Goal: Navigation & Orientation: Find specific page/section

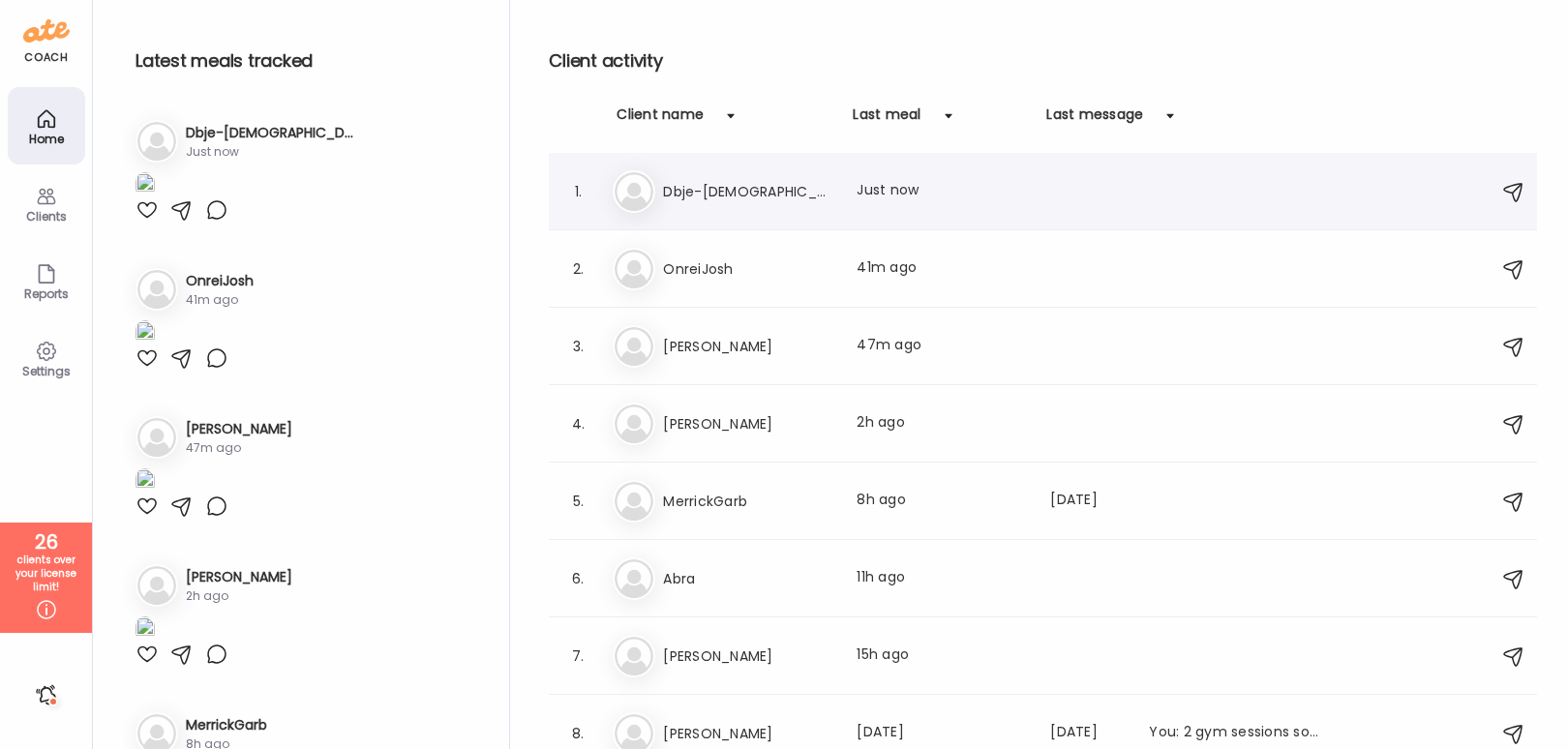
click at [770, 204] on div "Db Dbje-[DEMOGRAPHIC_DATA] Last meal: Just now" at bounding box center [1046, 192] width 866 height 43
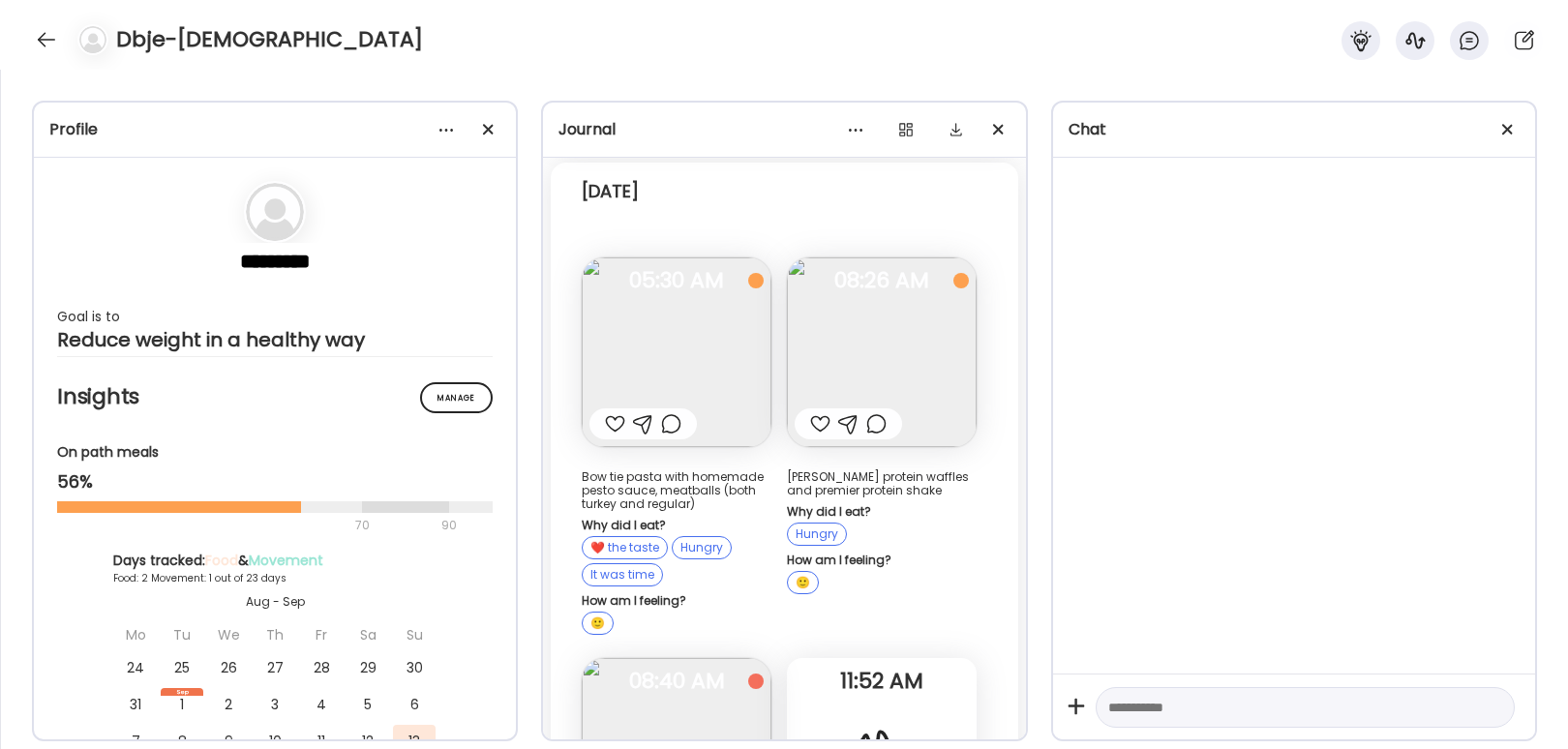
scroll to position [535, 0]
click at [728, 323] on img at bounding box center [676, 350] width 190 height 190
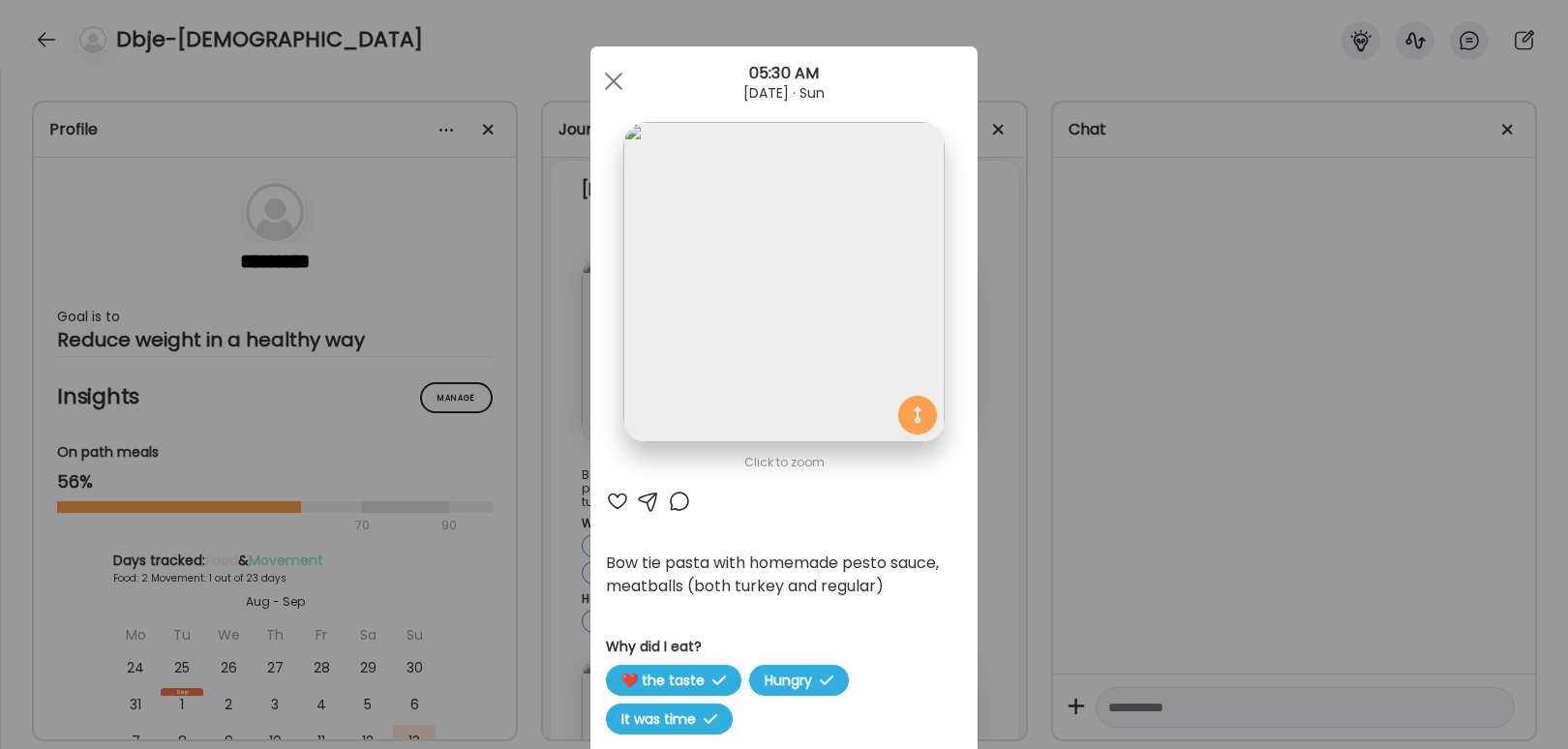
click at [1082, 358] on div "Ate Coach Dashboard Wahoo! It’s official Take a moment to set up your Coach Pro…" at bounding box center [784, 374] width 1568 height 749
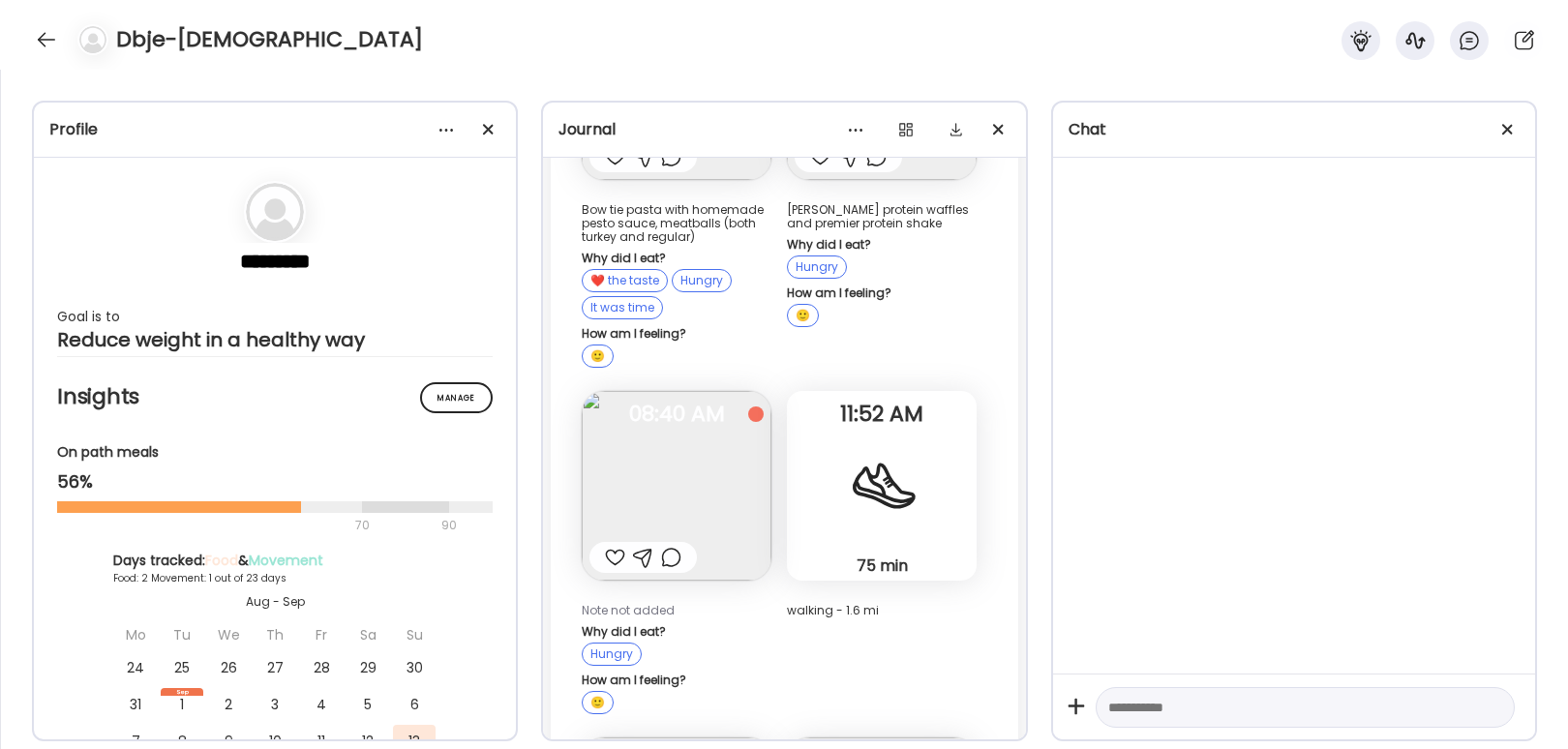
scroll to position [802, 0]
click at [787, 179] on img at bounding box center [882, 84] width 190 height 190
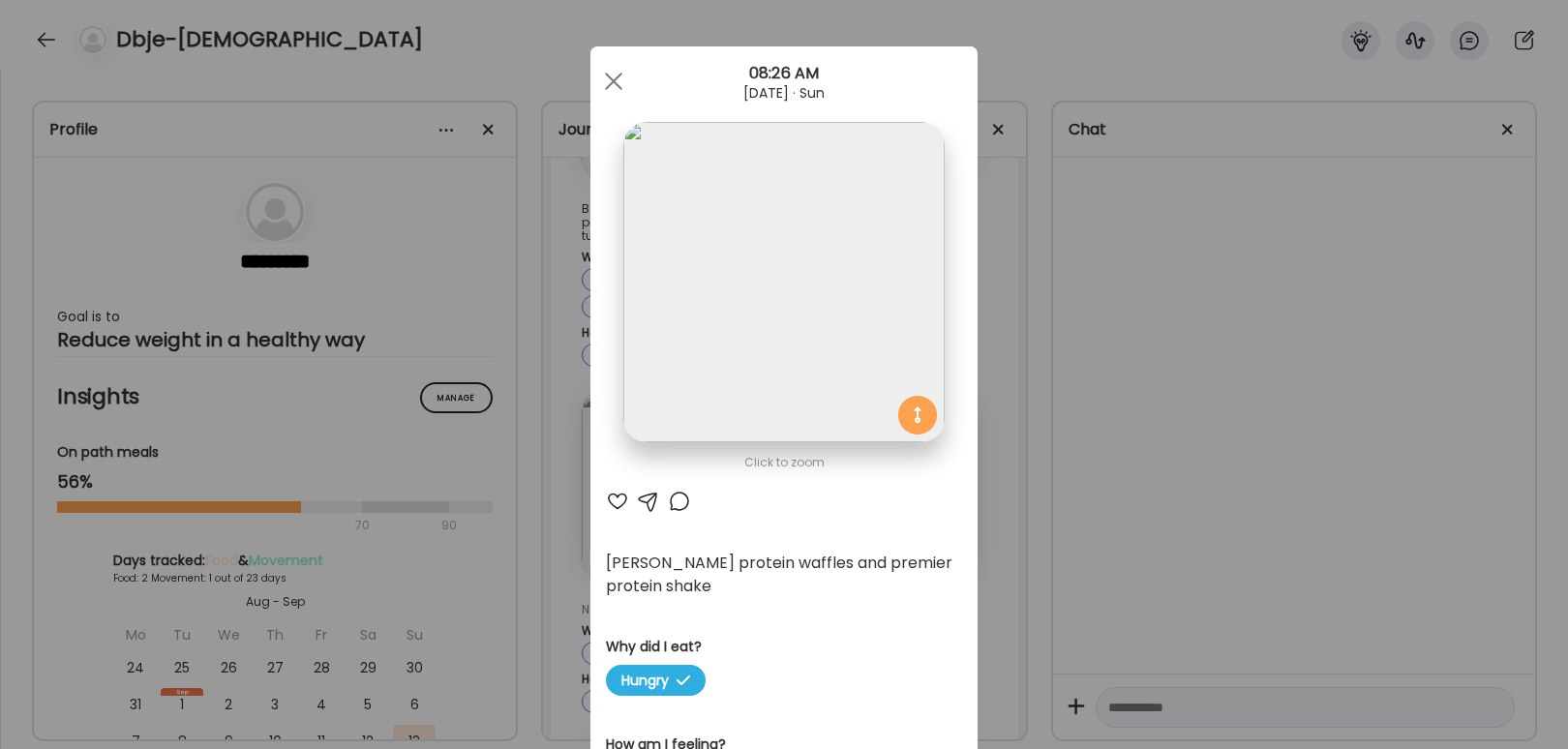
click at [1209, 446] on div "Ate Coach Dashboard Wahoo! It’s official Take a moment to set up your Coach Pro…" at bounding box center [784, 374] width 1568 height 749
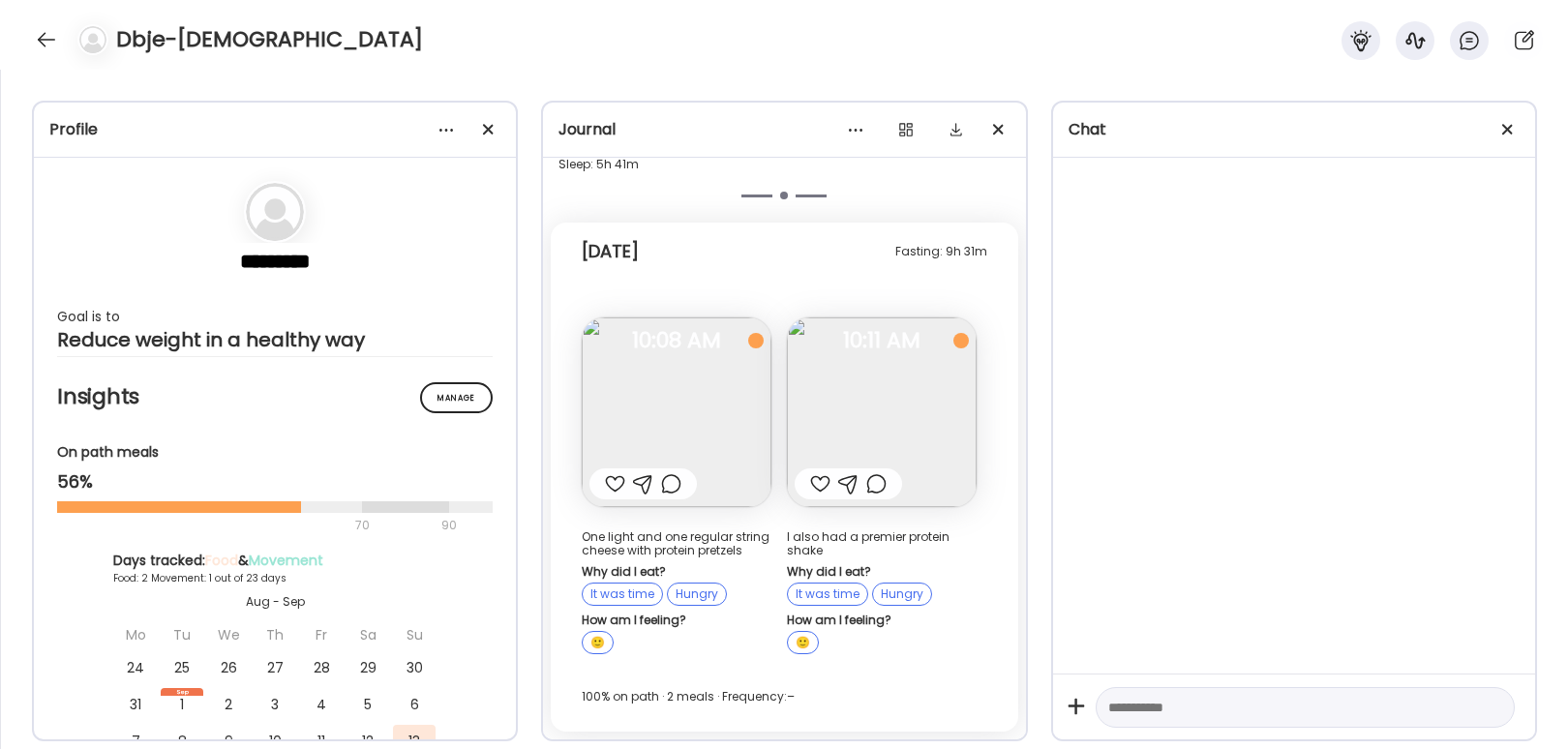
scroll to position [2466, 0]
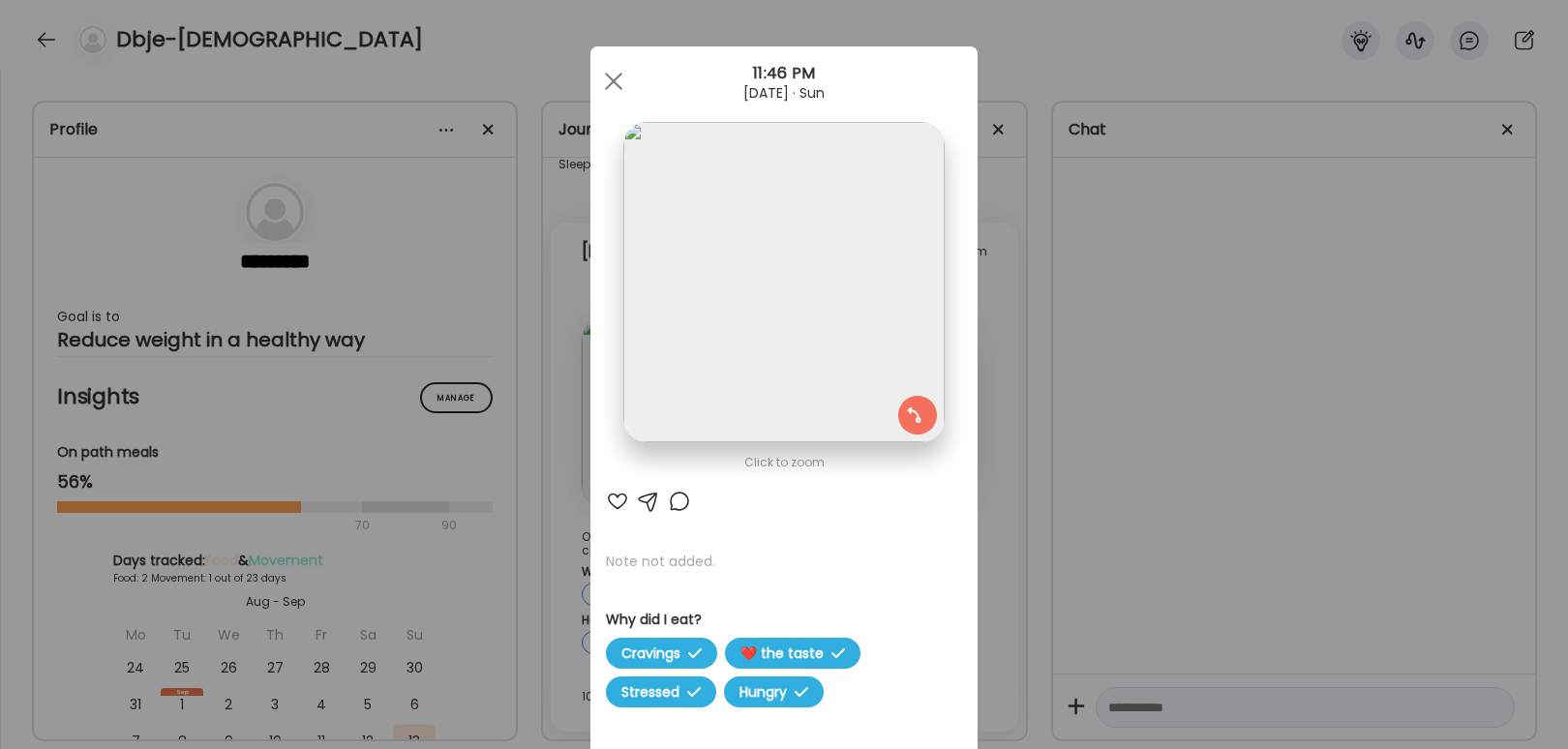
click at [1331, 435] on div "Ate Coach Dashboard Wahoo! It’s official Take a moment to set up your Coach Pro…" at bounding box center [784, 374] width 1568 height 749
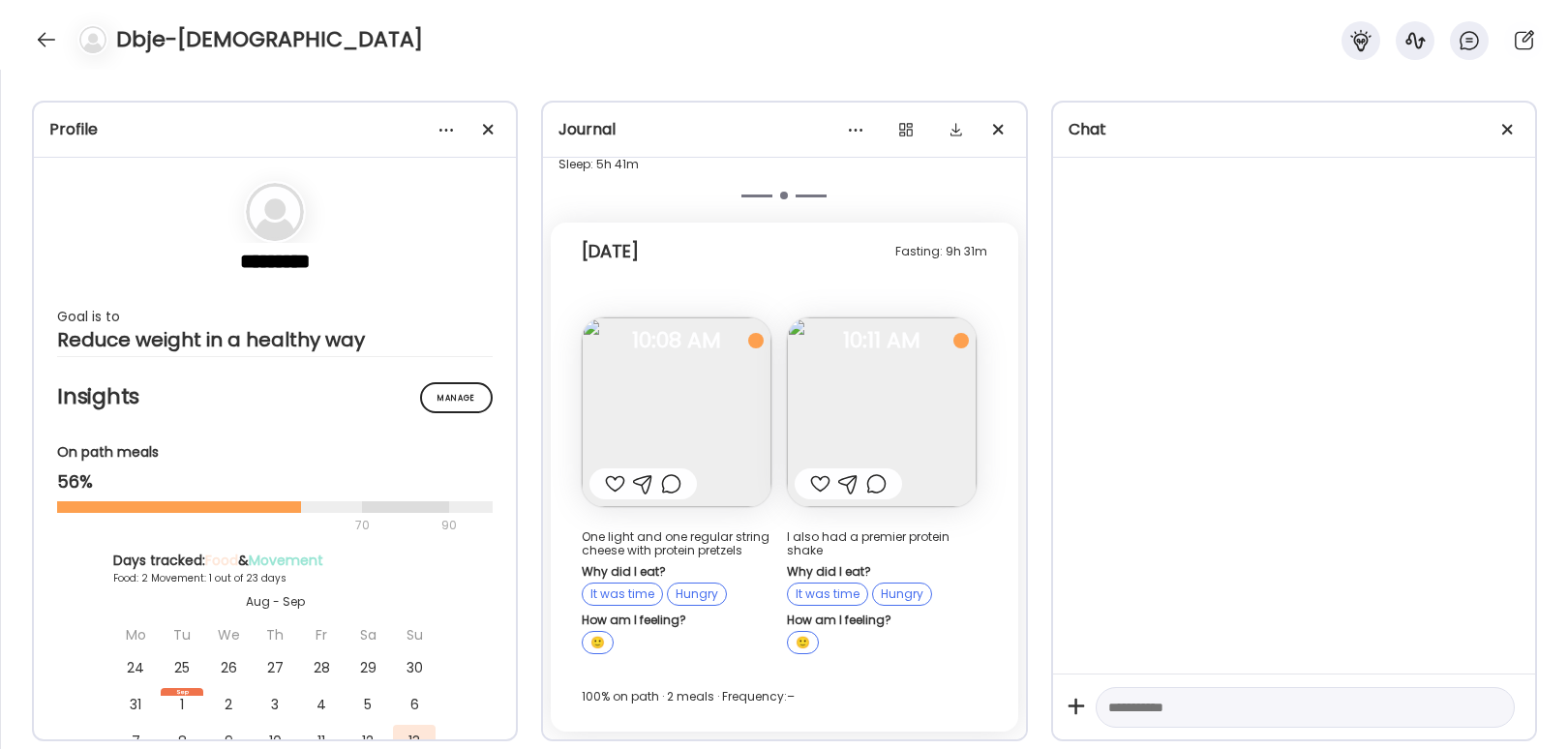
scroll to position [3590, 0]
click at [23, 54] on div "Dbje-[DEMOGRAPHIC_DATA]" at bounding box center [784, 35] width 1568 height 70
click at [40, 35] on div at bounding box center [47, 40] width 31 height 31
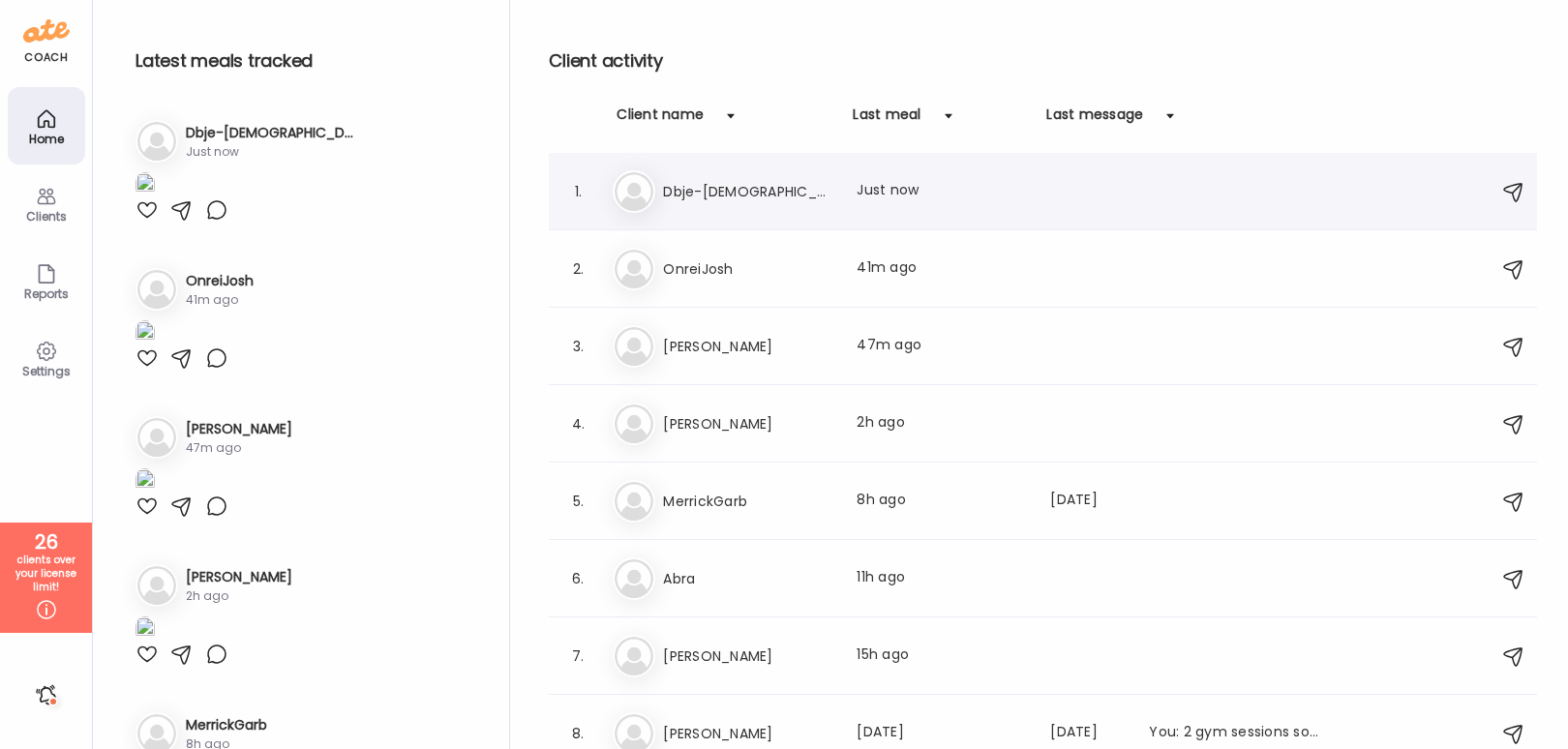
click at [661, 177] on div "Db Dbje-[DEMOGRAPHIC_DATA] Last meal: Just now" at bounding box center [1046, 192] width 866 height 43
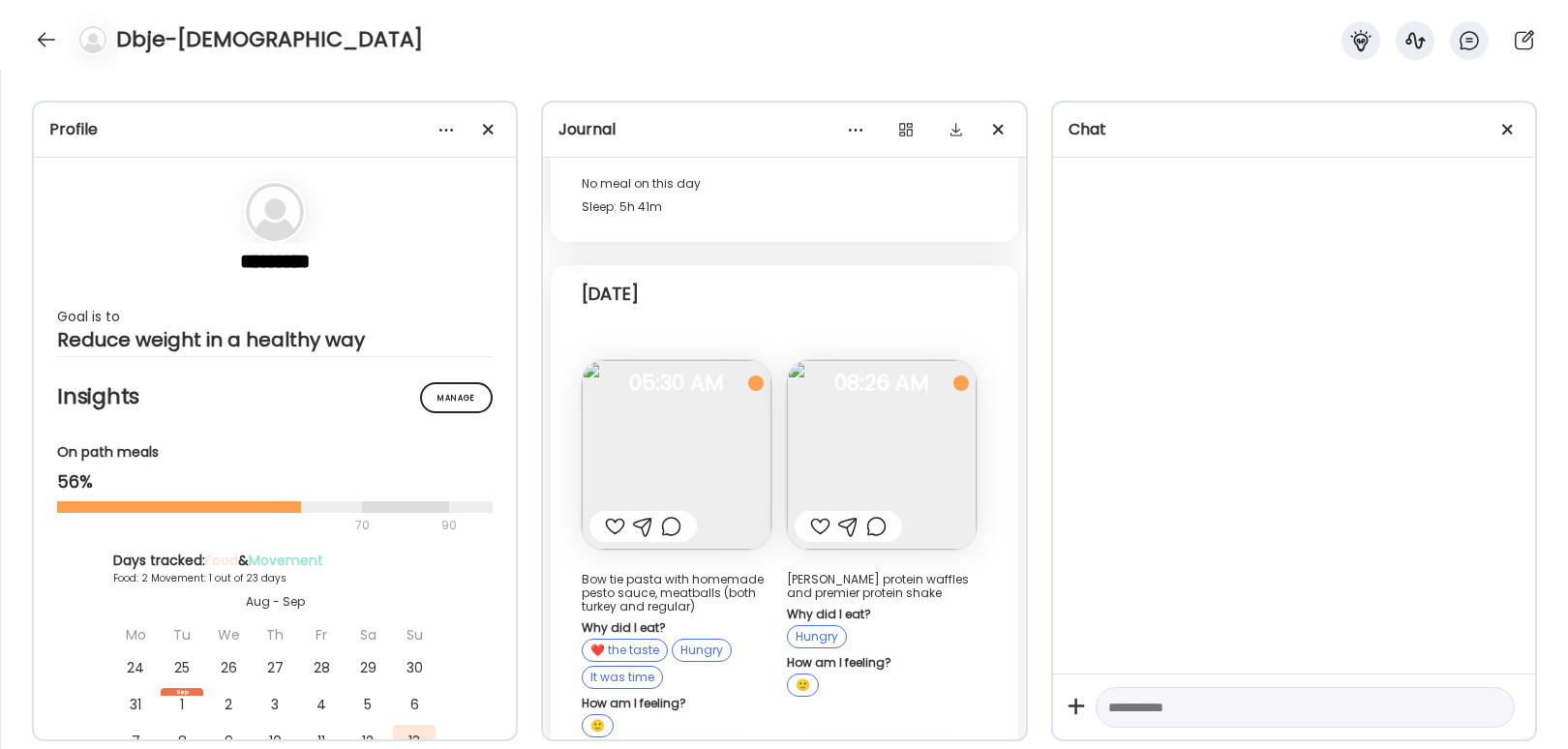
scroll to position [0, 0]
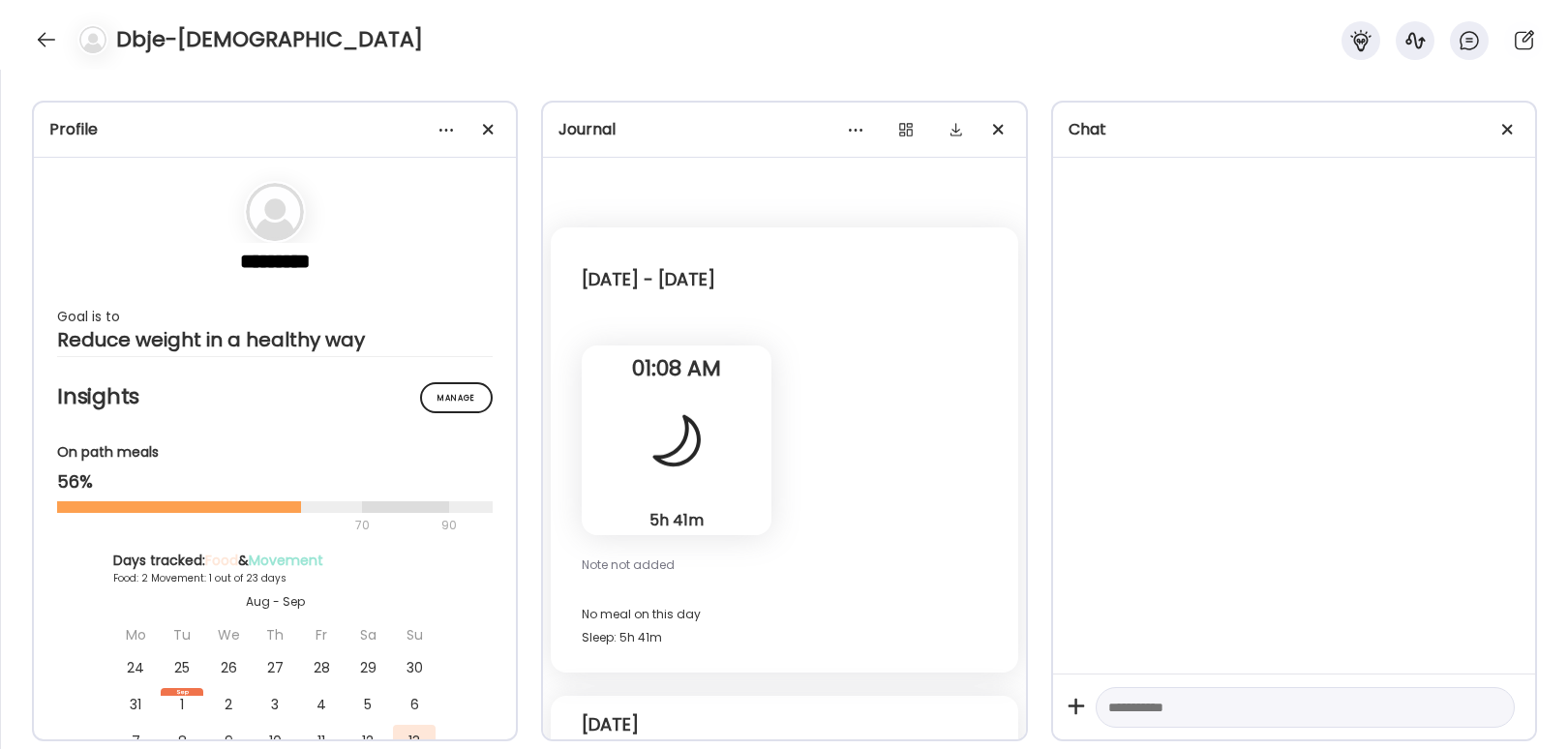
click at [37, 25] on div at bounding box center [47, 40] width 31 height 31
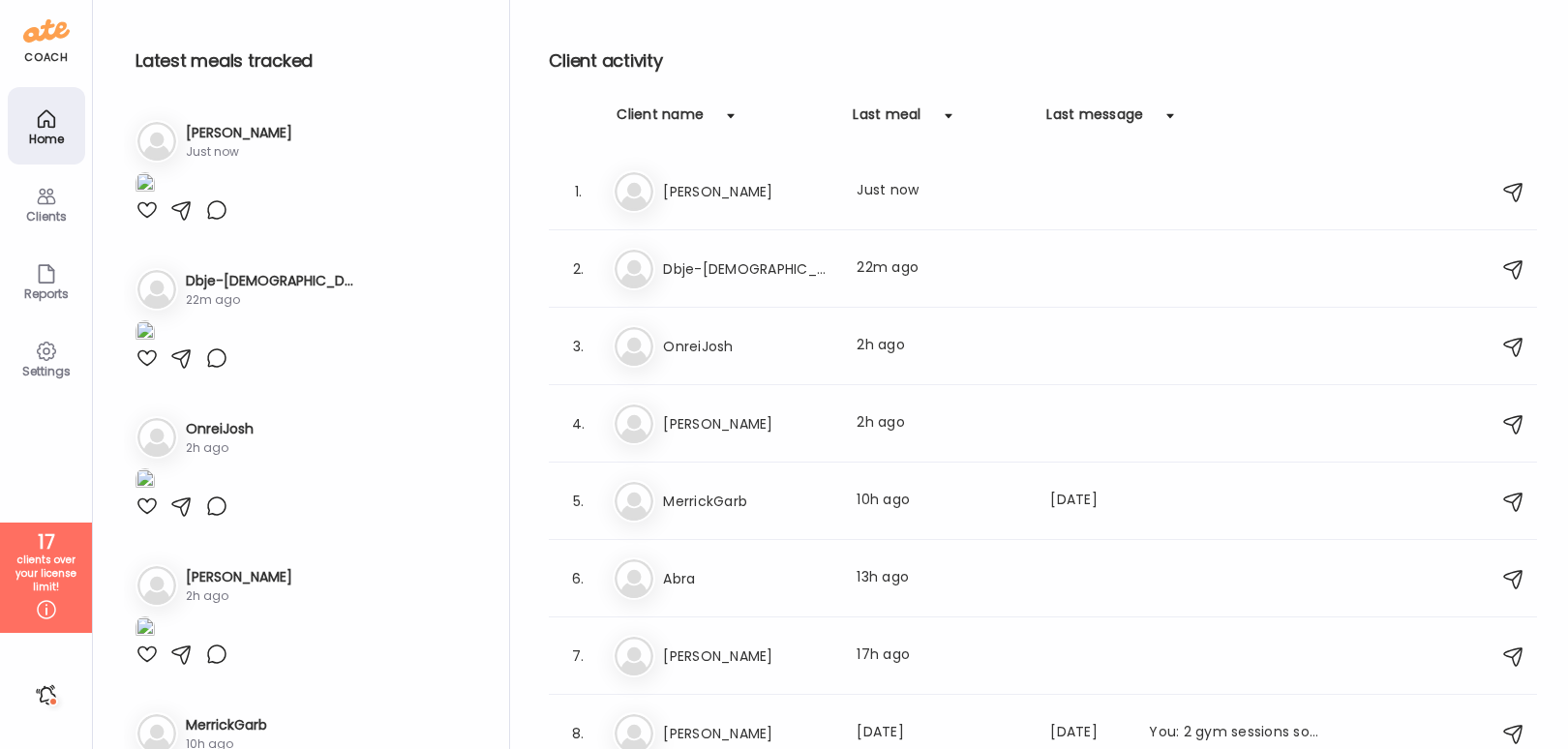
click at [827, 354] on h3 "OnreiJosh" at bounding box center [748, 346] width 170 height 23
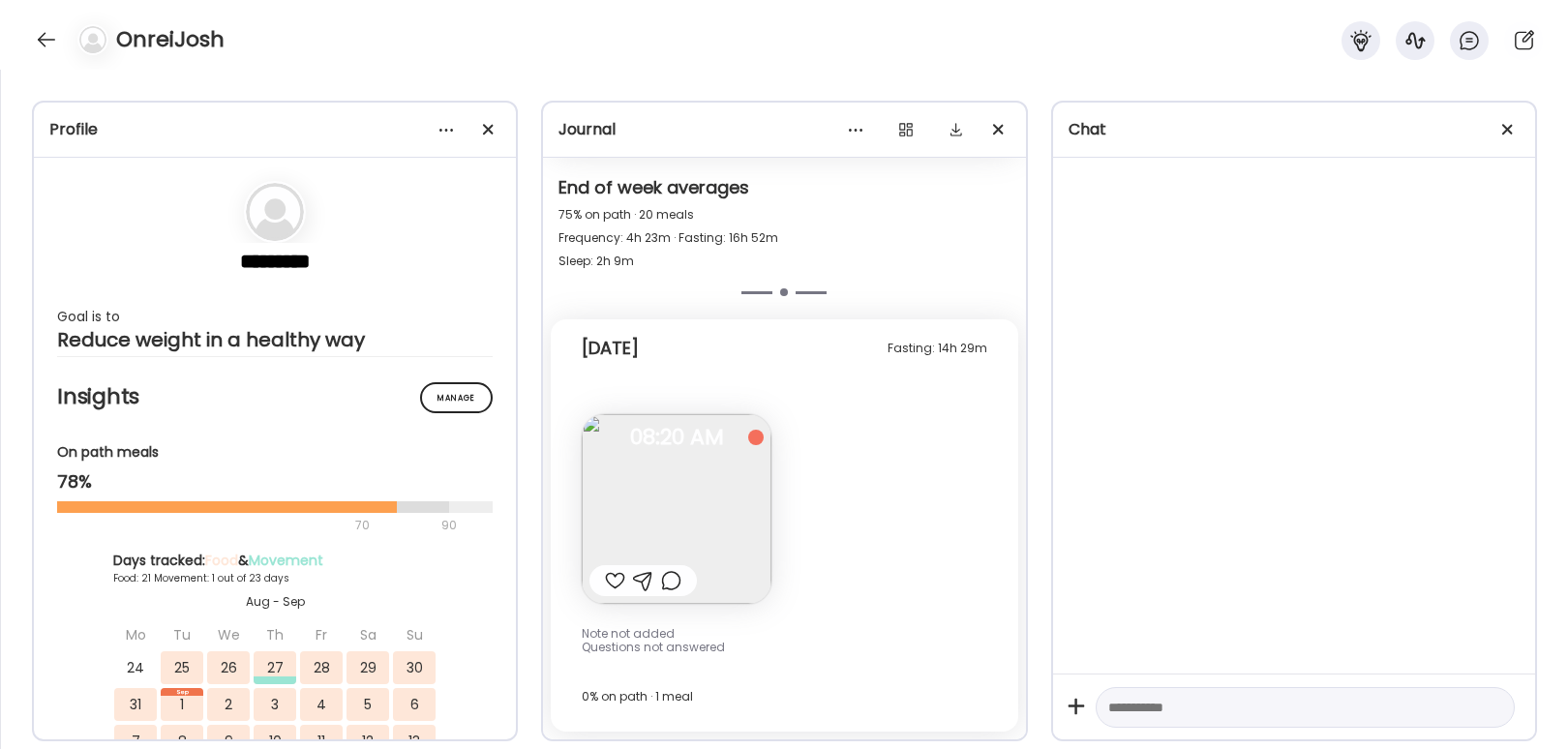
scroll to position [18603, 0]
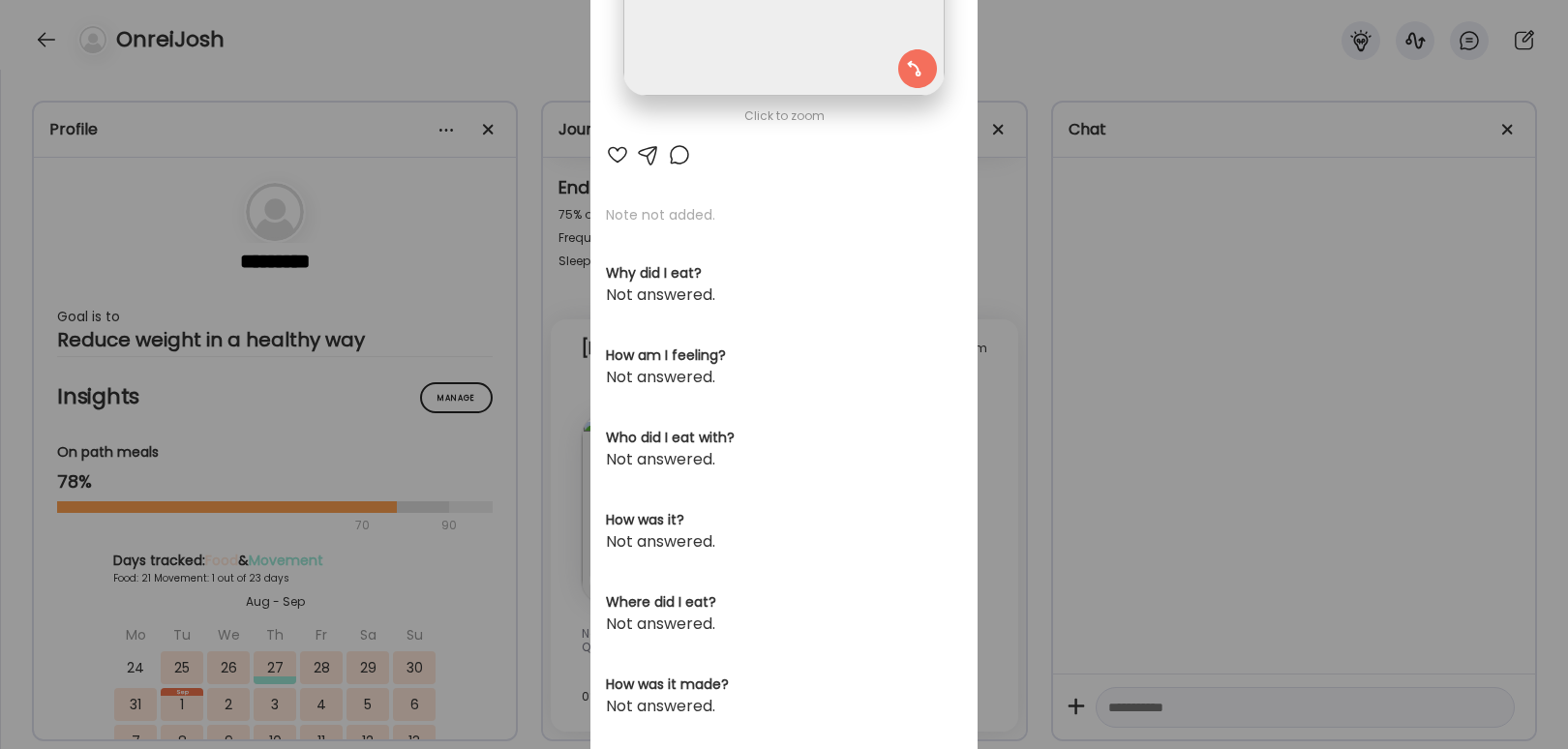
scroll to position [347, 0]
